Goal: Book appointment/travel/reservation

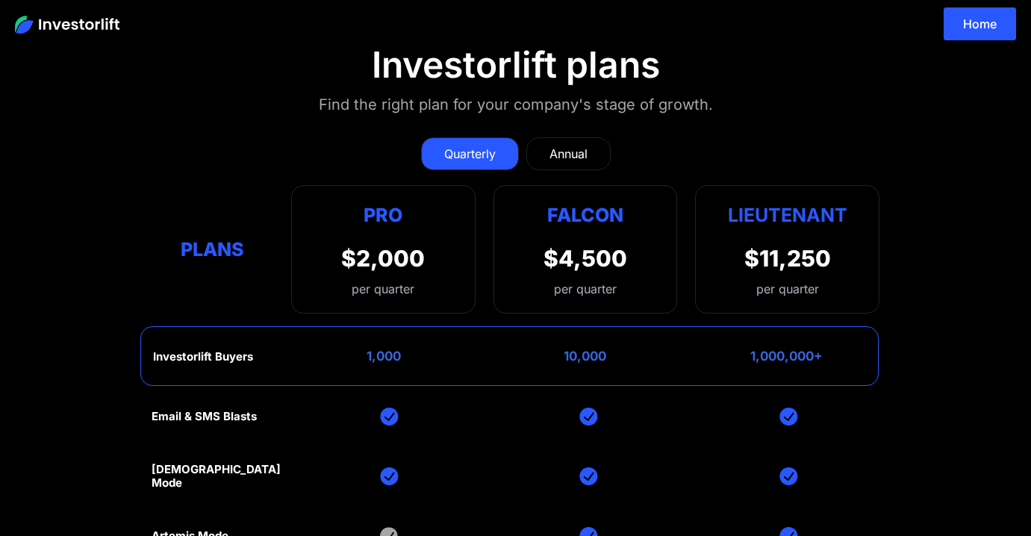
click at [99, 25] on img at bounding box center [67, 25] width 105 height 18
click at [34, 30] on img at bounding box center [67, 25] width 105 height 18
click at [30, 30] on img at bounding box center [67, 25] width 105 height 18
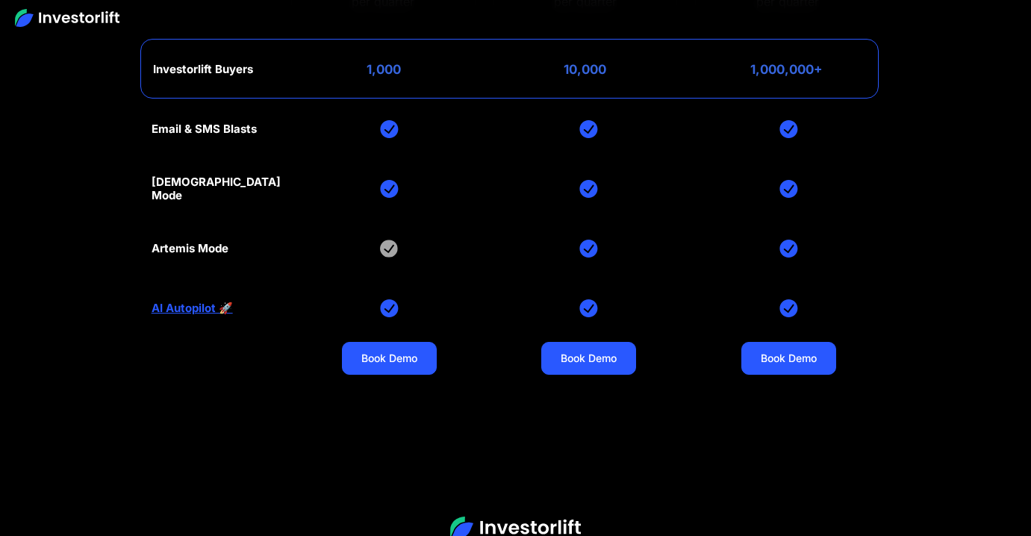
scroll to position [6063, 0]
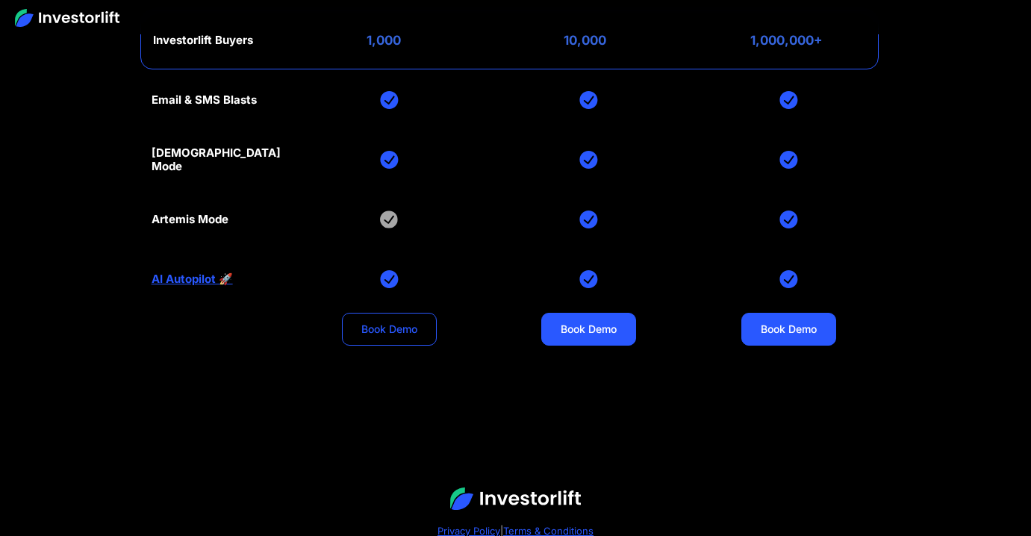
click at [367, 328] on link "Book Demo" at bounding box center [389, 329] width 95 height 33
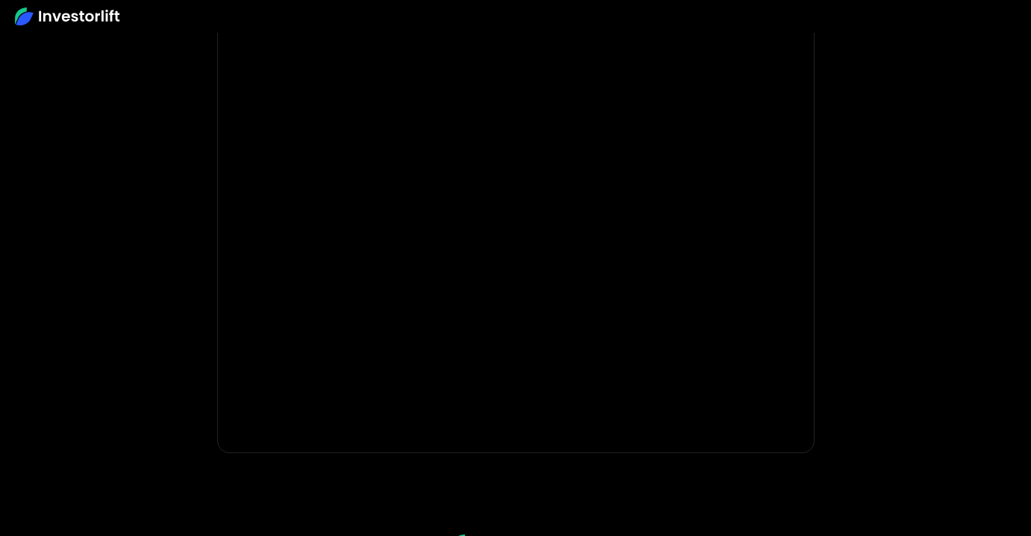
scroll to position [358, 0]
